Goal: Find contact information: Find contact information

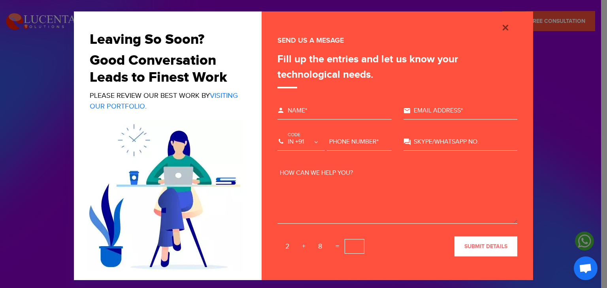
click at [504, 19] on div "Please wait... Thank you for your request submission. We will contact you soon.…" at bounding box center [396, 145] width 271 height 269
click at [502, 25] on img "Close" at bounding box center [504, 27] width 9 height 9
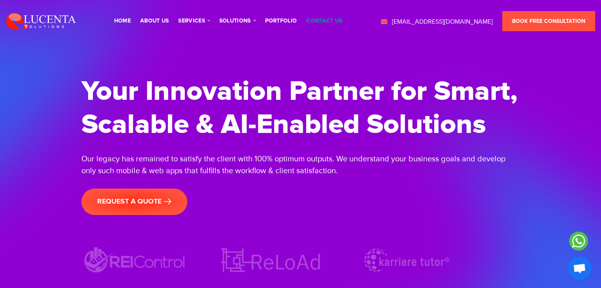
click at [335, 19] on link "contact us" at bounding box center [324, 21] width 36 height 6
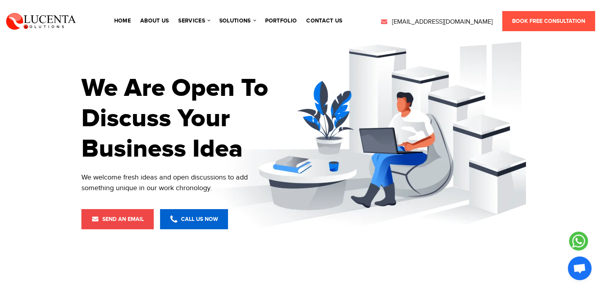
click at [124, 217] on span "Send an Email" at bounding box center [117, 219] width 53 height 7
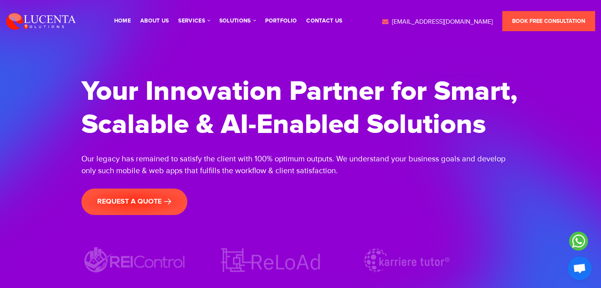
drag, startPoint x: 496, startPoint y: 19, endPoint x: 398, endPoint y: 21, distance: 97.6
click at [398, 21] on div "contactus@lucentasolutions.com Book Free Consultation" at bounding box center [487, 21] width 215 height 20
copy link "[EMAIL_ADDRESS][DOMAIN_NAME]"
click at [329, 21] on link "contact us" at bounding box center [324, 21] width 36 height 6
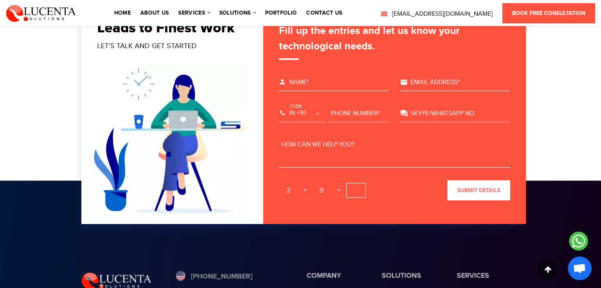
scroll to position [2629, 0]
